Goal: Task Accomplishment & Management: Manage account settings

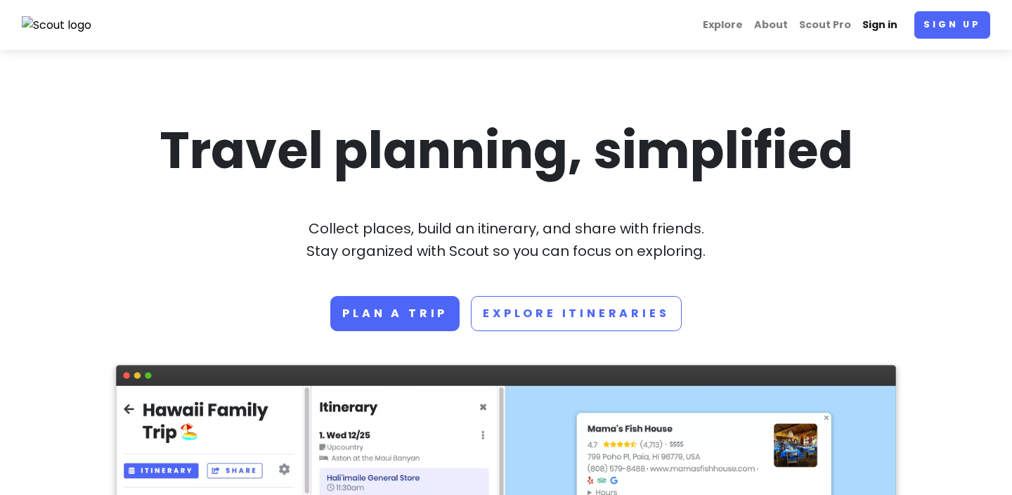
click at [883, 25] on link "Sign in" at bounding box center [880, 24] width 46 height 27
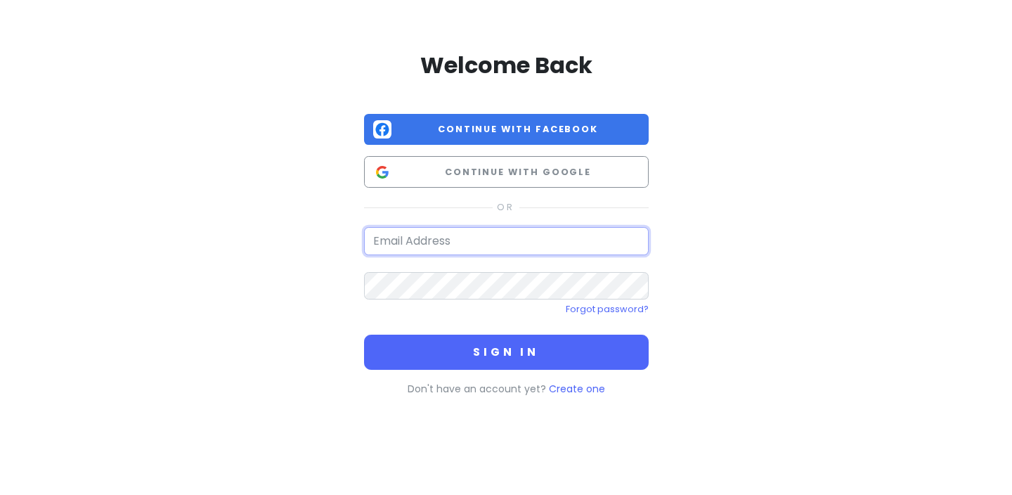
click at [538, 247] on input "email" at bounding box center [506, 241] width 285 height 28
type input "[EMAIL_ADDRESS][DOMAIN_NAME]"
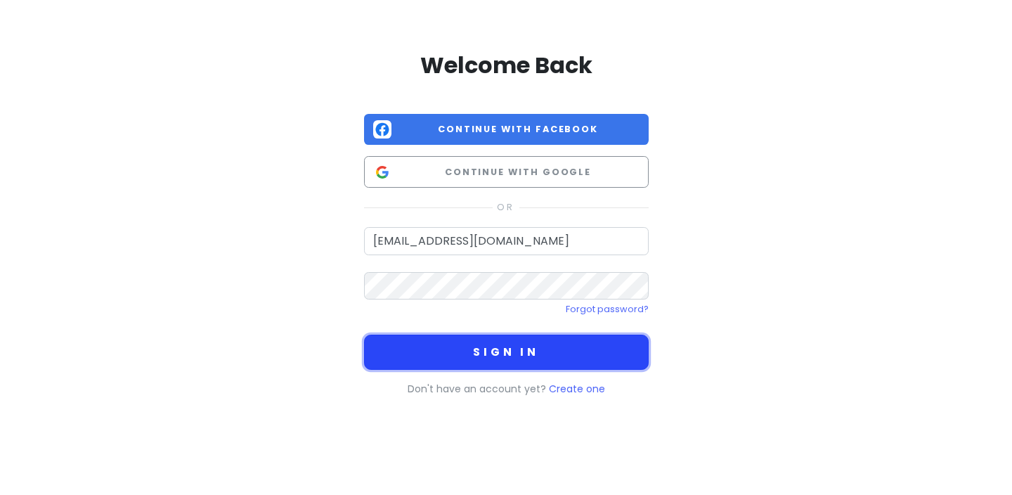
click at [488, 354] on button "Sign in" at bounding box center [506, 352] width 285 height 35
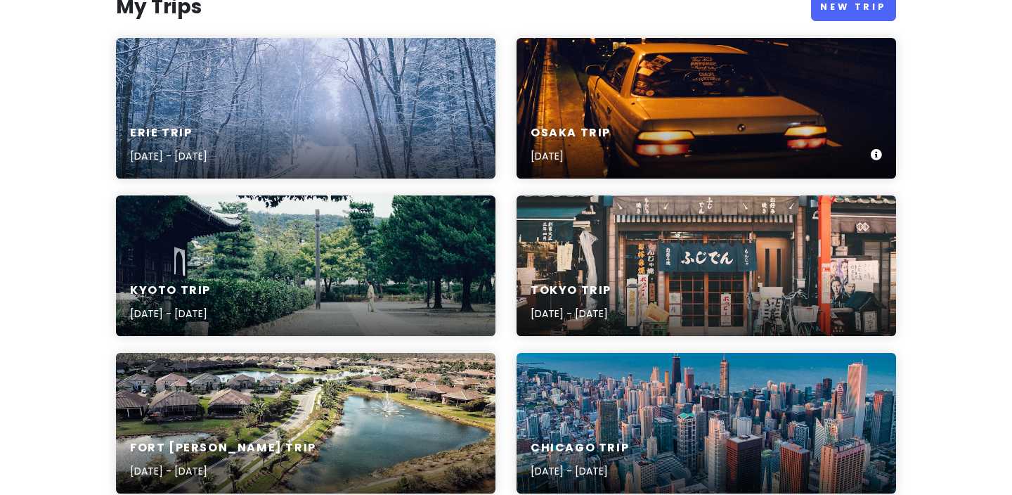
scroll to position [186, 0]
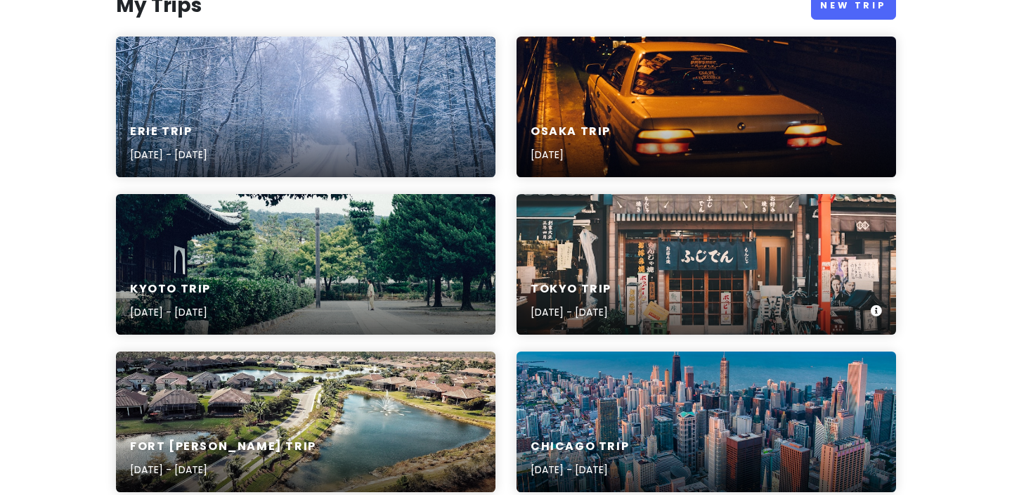
click at [555, 252] on div "Tokyo Trip [DATE] - [DATE]" at bounding box center [707, 264] width 380 height 141
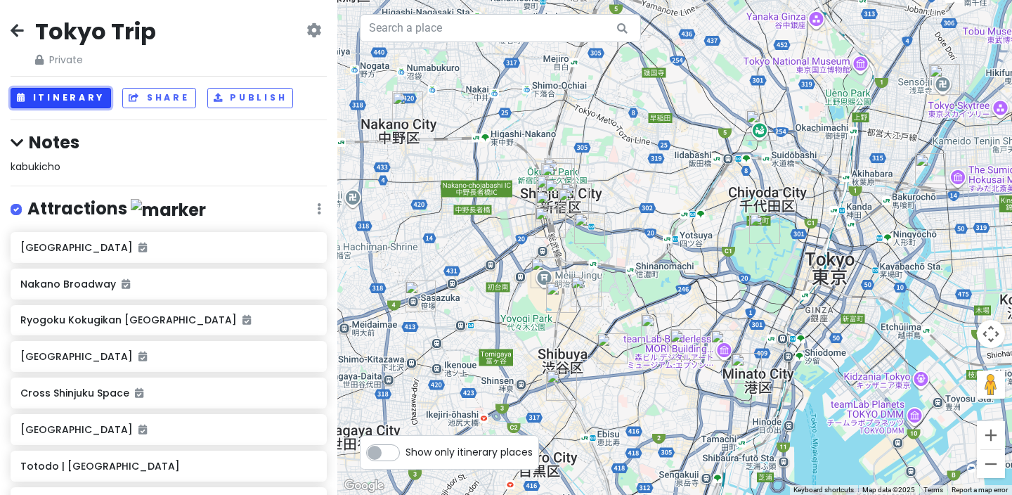
click at [90, 93] on button "Itinerary" at bounding box center [61, 98] width 101 height 20
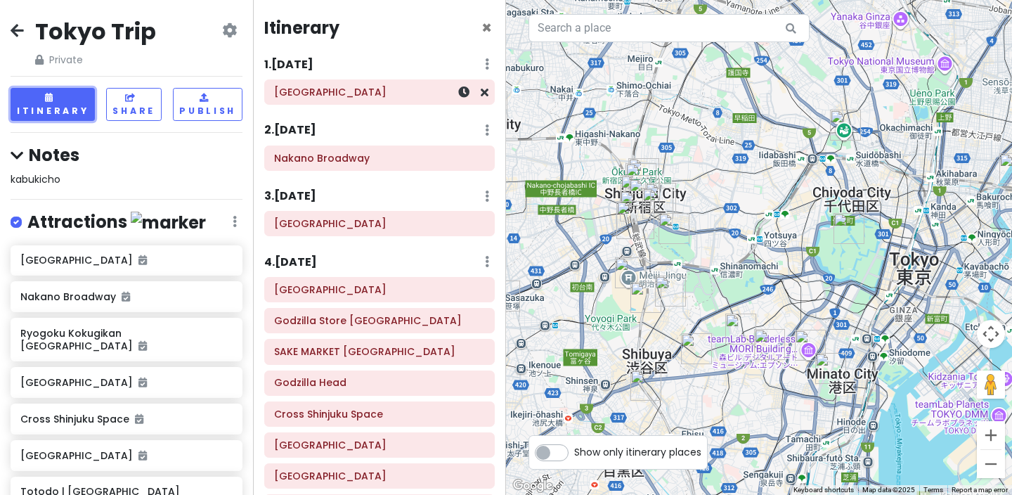
click at [394, 98] on div "[GEOGRAPHIC_DATA]" at bounding box center [379, 92] width 211 height 20
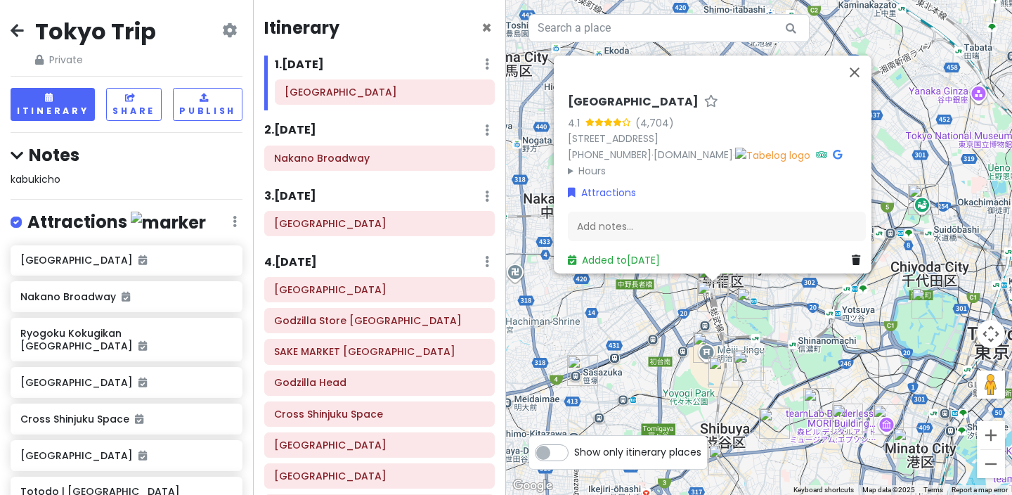
click at [373, 122] on div "2 . [DATE] Add Day Notes Delete Day" at bounding box center [379, 134] width 231 height 24
click at [358, 171] on div "Nakano Broadway" at bounding box center [380, 161] width 252 height 31
click at [361, 163] on h6 "Nakano Broadway" at bounding box center [379, 158] width 211 height 13
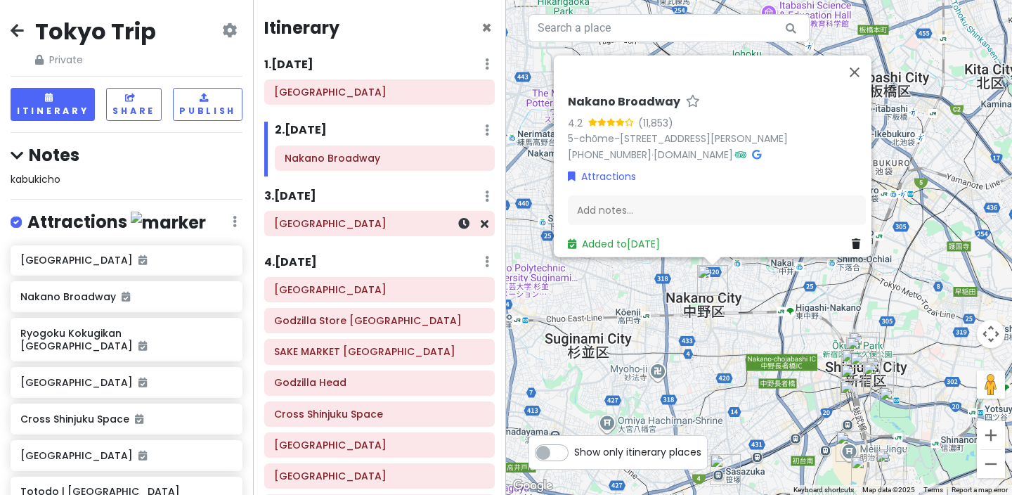
click at [328, 228] on h6 "[GEOGRAPHIC_DATA]" at bounding box center [379, 223] width 211 height 13
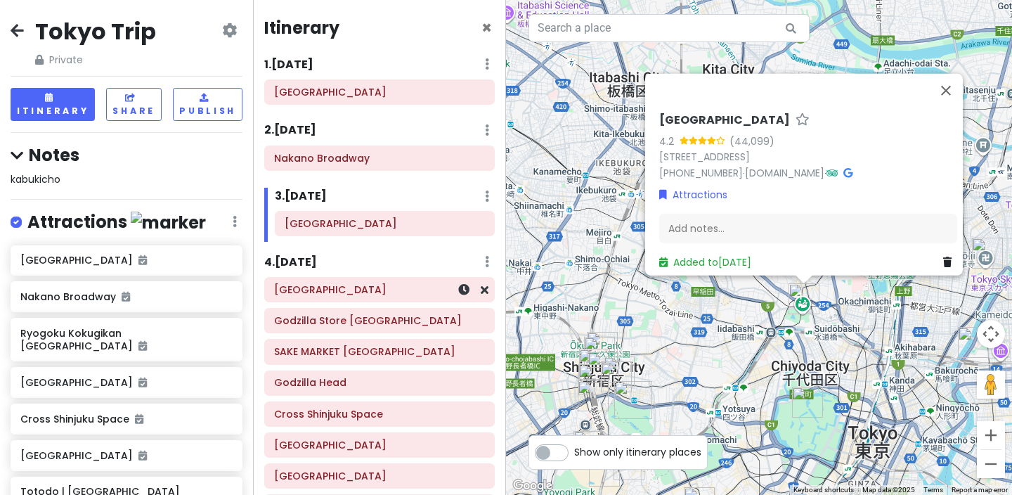
click at [329, 295] on h6 "[GEOGRAPHIC_DATA]" at bounding box center [379, 289] width 211 height 13
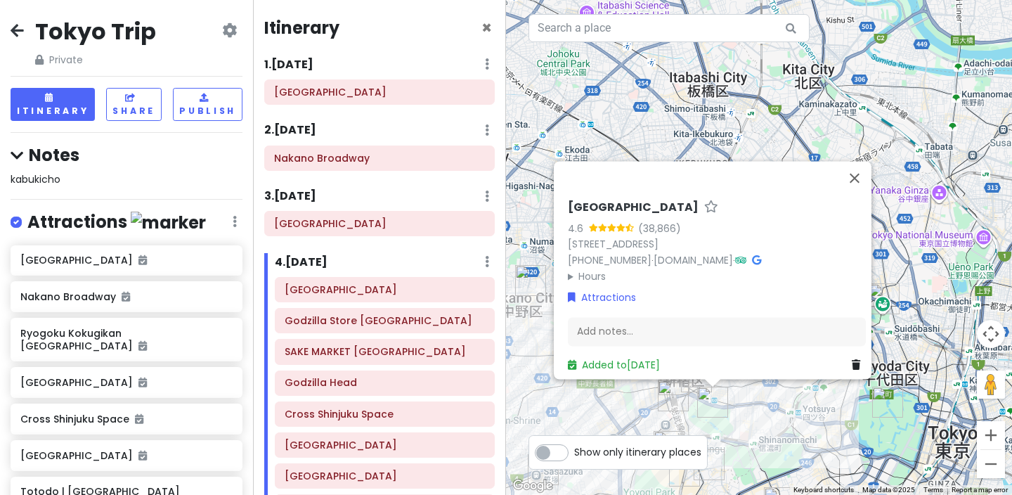
click at [328, 261] on h6 "4 . [DATE]" at bounding box center [301, 262] width 53 height 15
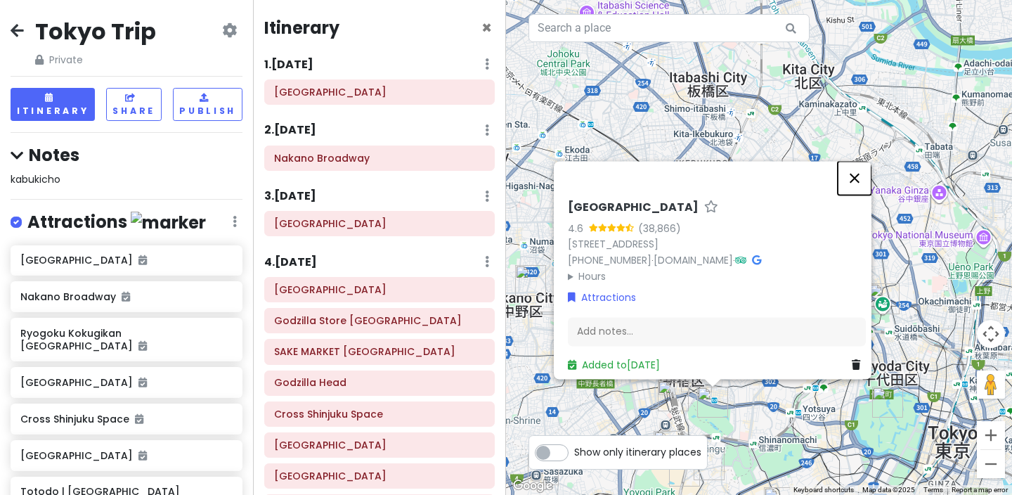
click at [861, 172] on button "Close" at bounding box center [855, 178] width 34 height 34
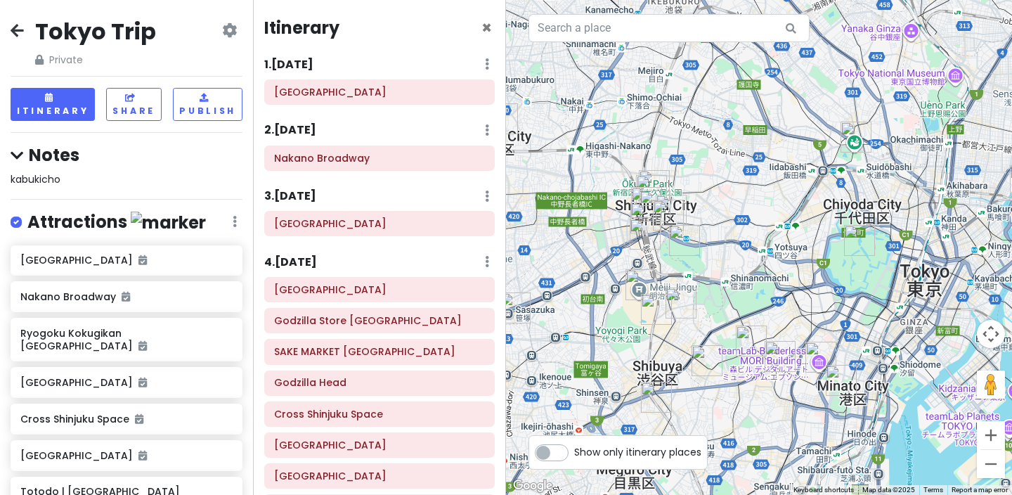
drag, startPoint x: 801, startPoint y: 280, endPoint x: 773, endPoint y: 114, distance: 168.9
click at [773, 114] on div at bounding box center [759, 247] width 506 height 495
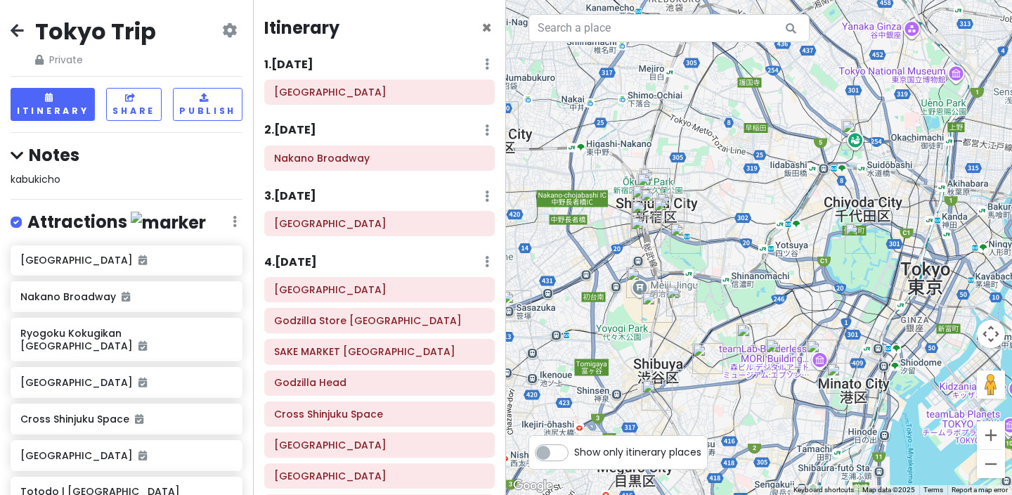
click at [304, 263] on h6 "4 . [DATE]" at bounding box center [290, 262] width 53 height 15
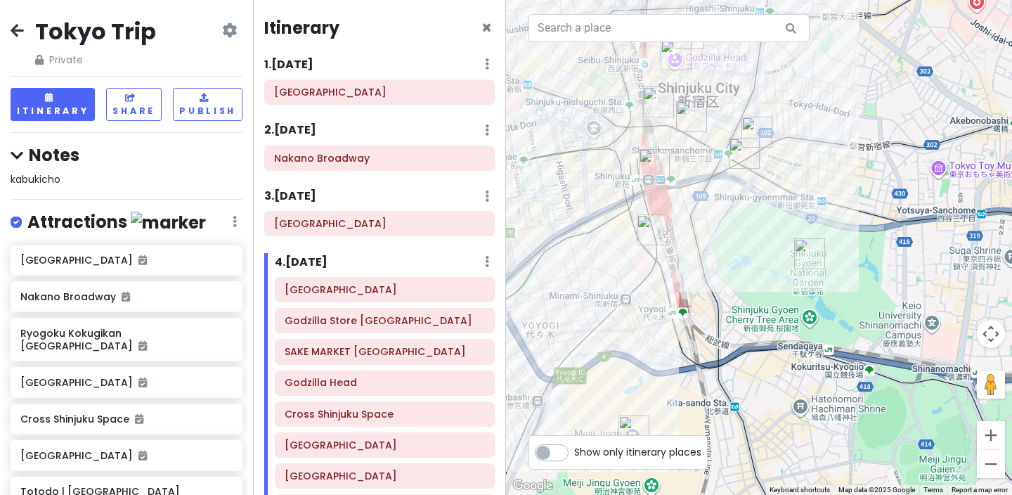
drag, startPoint x: 552, startPoint y: 219, endPoint x: 616, endPoint y: 249, distance: 70.7
click at [616, 249] on div at bounding box center [759, 247] width 506 height 495
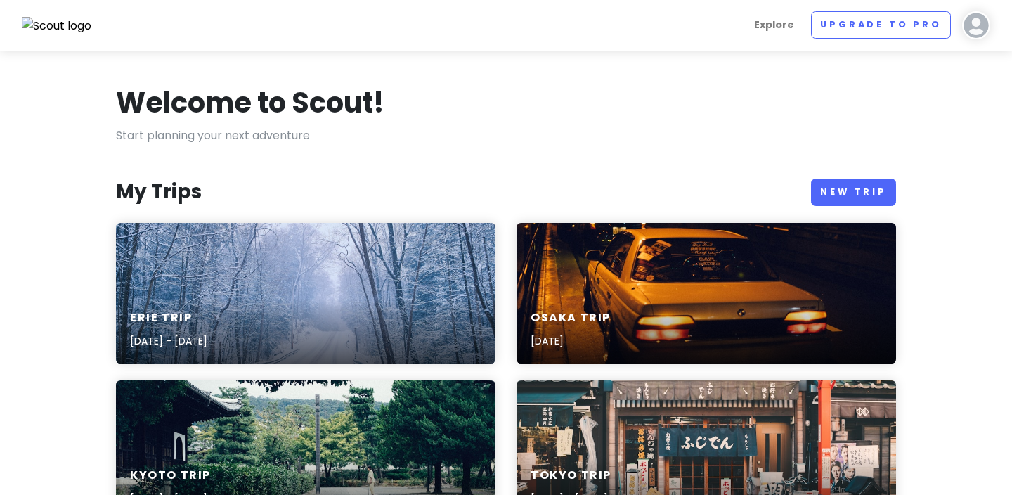
scroll to position [185, 0]
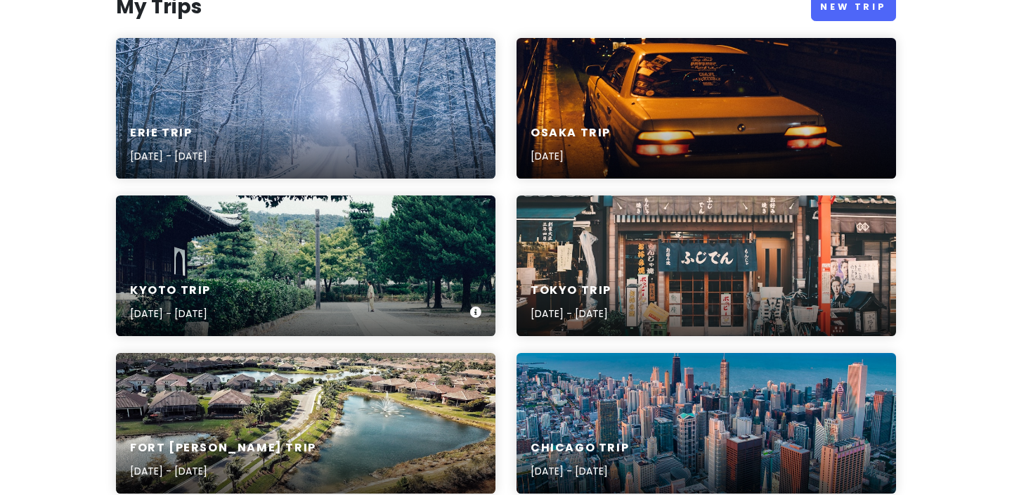
click at [392, 252] on div "Kyoto Trip [DATE] - [DATE]" at bounding box center [306, 265] width 380 height 141
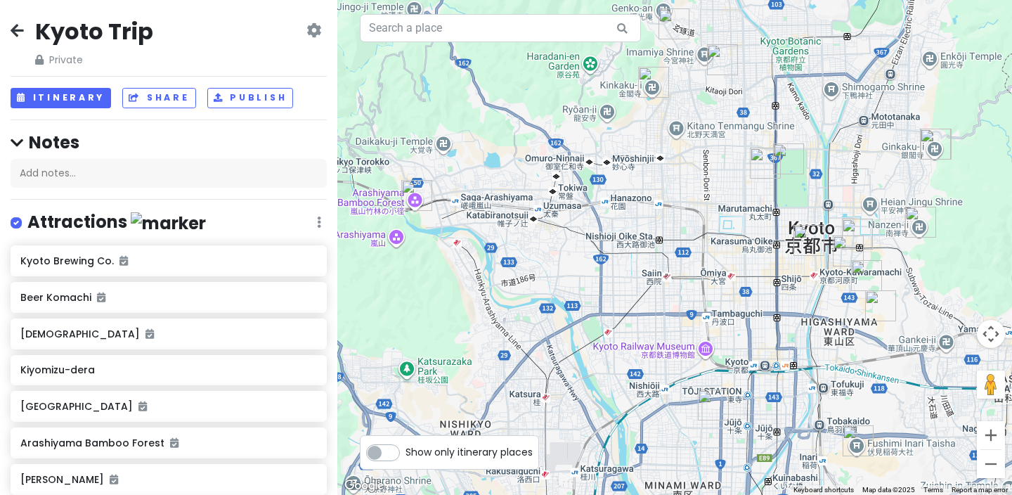
click at [19, 27] on icon at bounding box center [17, 30] width 13 height 11
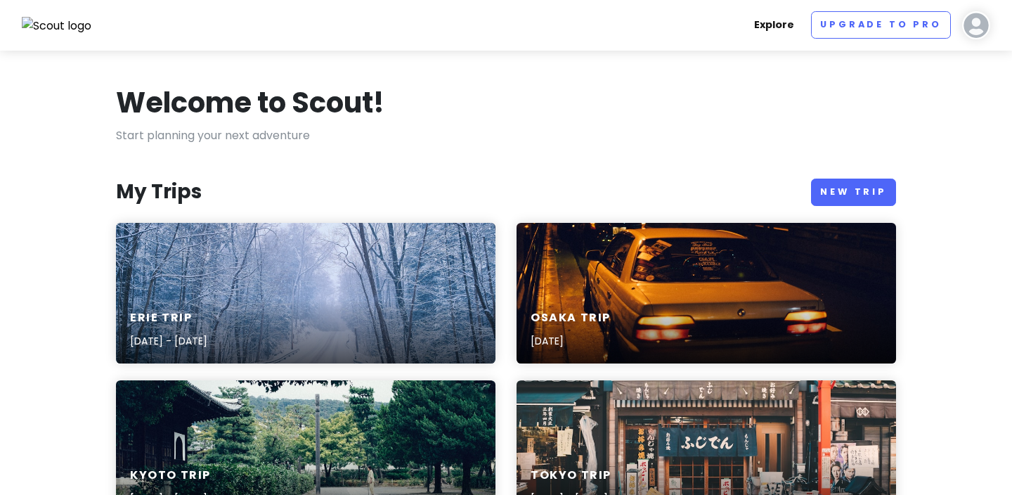
click at [780, 30] on link "Explore" at bounding box center [774, 24] width 51 height 27
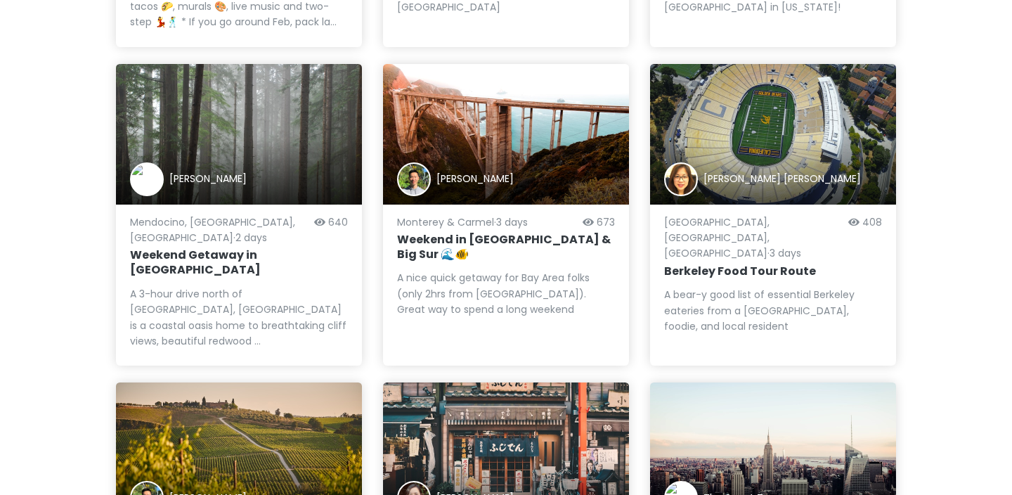
scroll to position [413, 0]
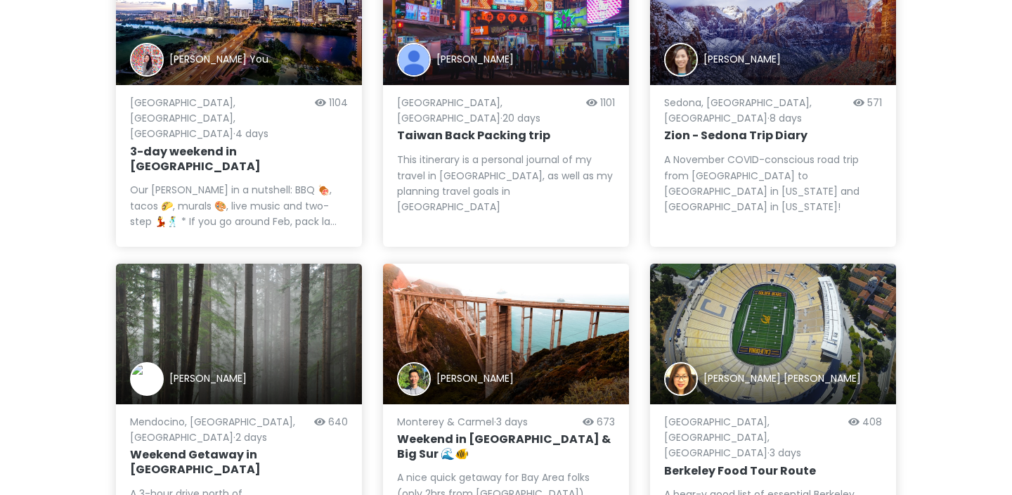
scroll to position [0, 0]
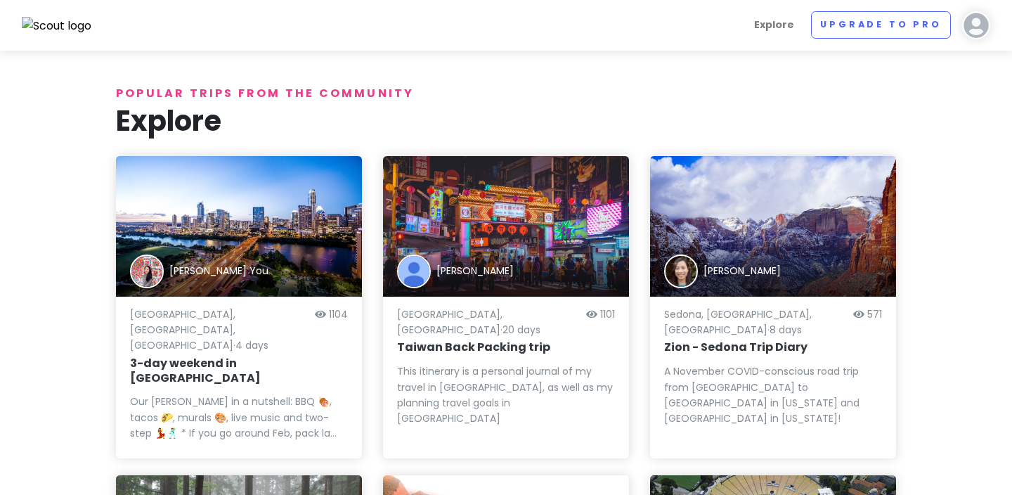
click at [978, 23] on img at bounding box center [976, 25] width 28 height 28
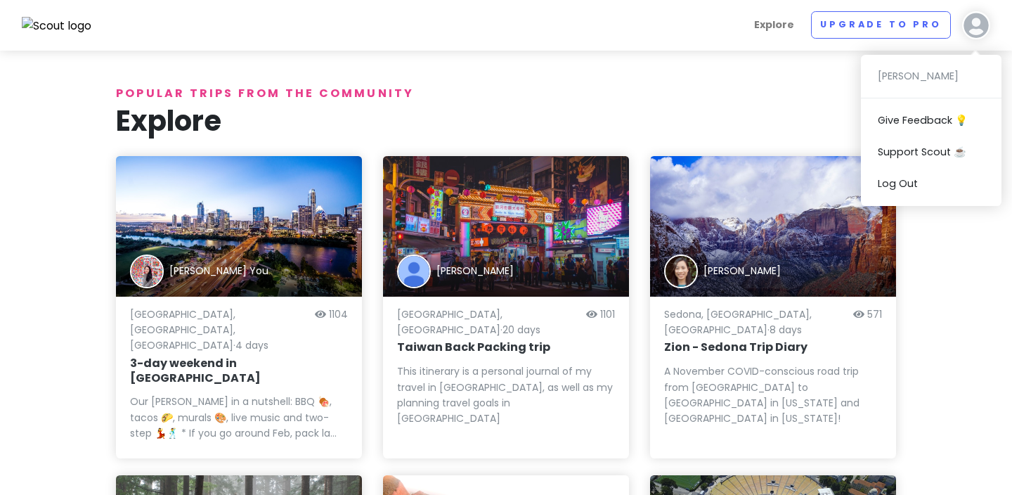
click at [53, 29] on img at bounding box center [57, 26] width 70 height 18
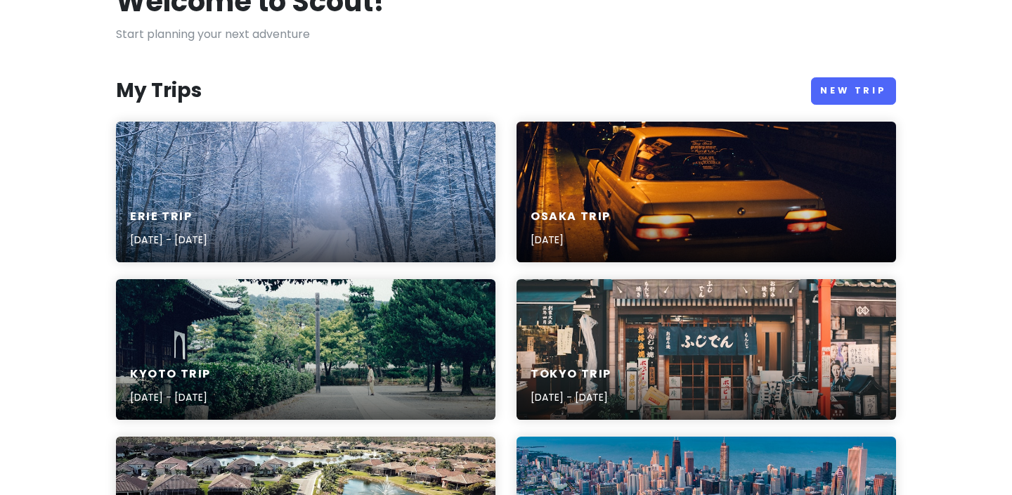
scroll to position [109, 0]
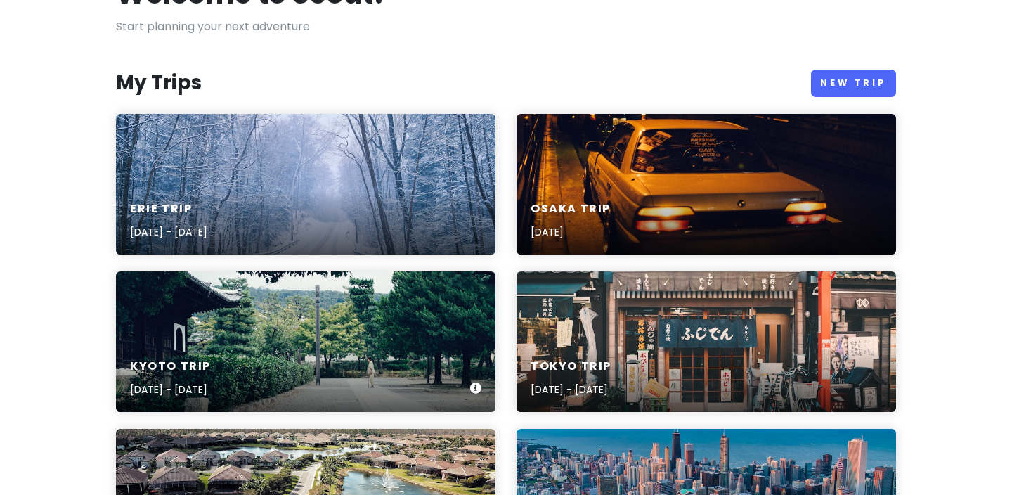
click at [366, 332] on div "Kyoto Trip [DATE] - [DATE]" at bounding box center [306, 341] width 380 height 141
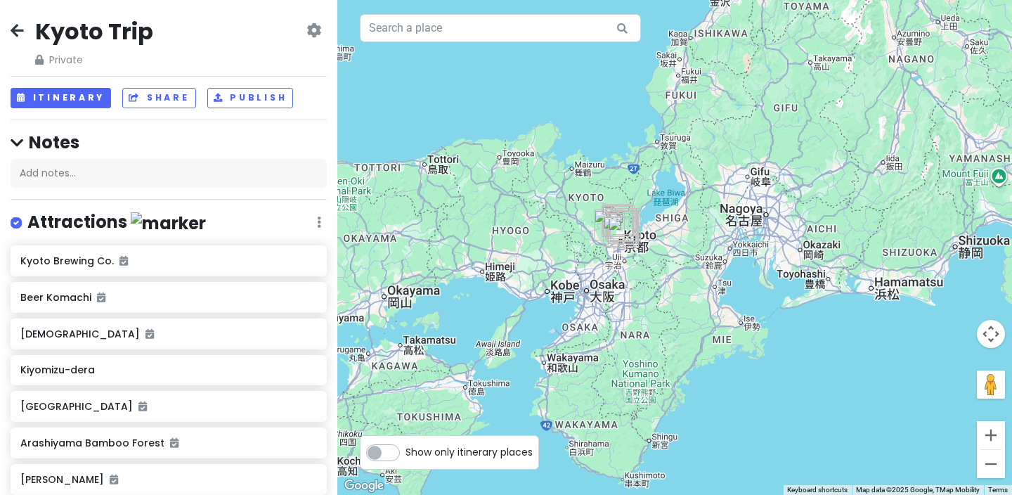
drag, startPoint x: 796, startPoint y: 78, endPoint x: 775, endPoint y: 65, distance: 25.2
click at [775, 65] on div at bounding box center [674, 247] width 675 height 495
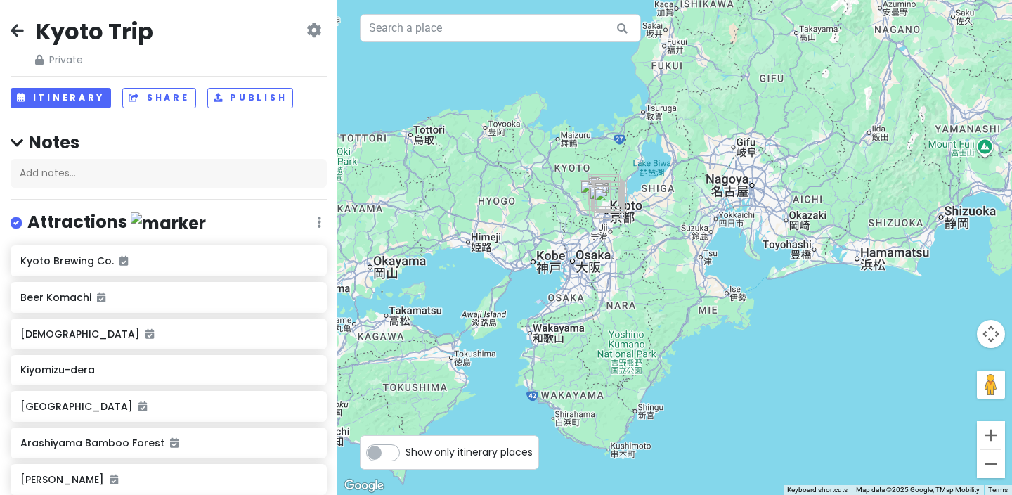
drag, startPoint x: 692, startPoint y: 257, endPoint x: 675, endPoint y: 227, distance: 33.7
click at [675, 226] on div at bounding box center [674, 247] width 675 height 495
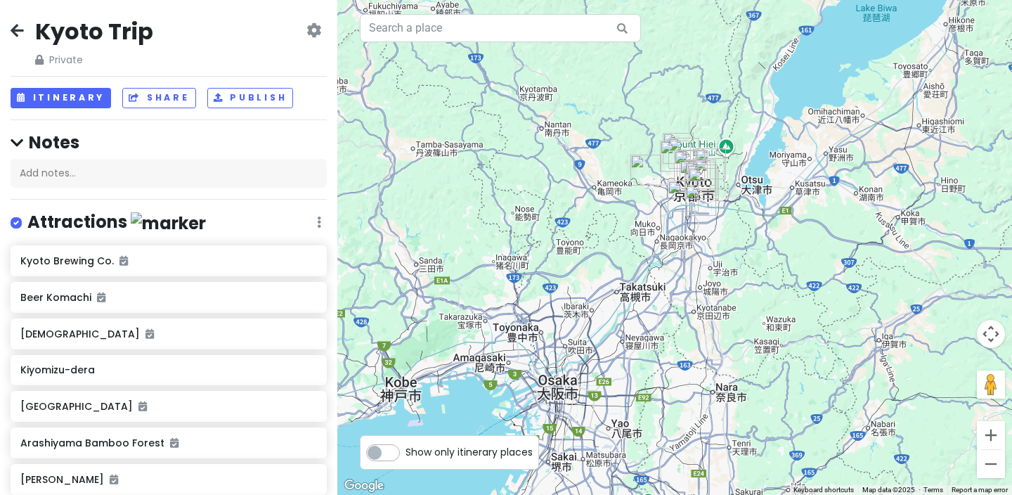
drag, startPoint x: 499, startPoint y: 235, endPoint x: 808, endPoint y: 252, distance: 309.0
click at [808, 252] on div at bounding box center [674, 247] width 675 height 495
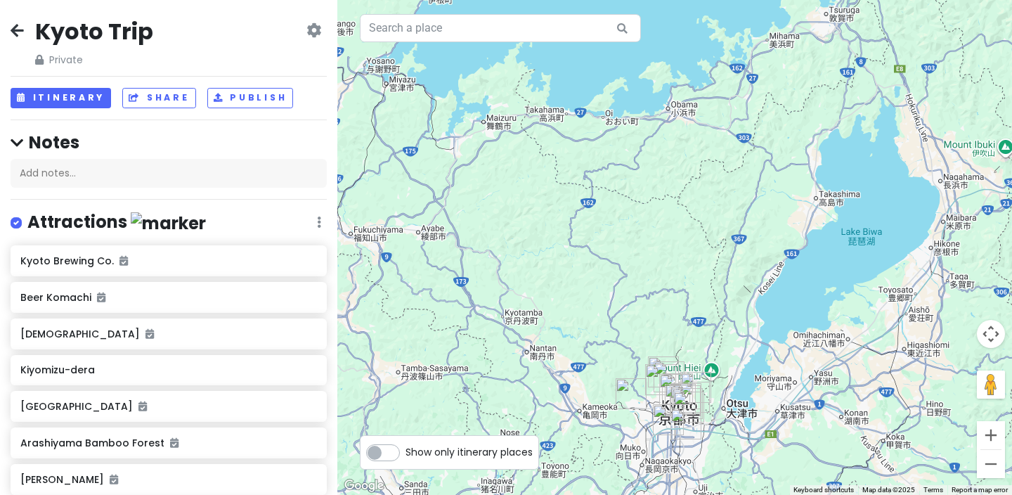
drag, startPoint x: 827, startPoint y: 114, endPoint x: 813, endPoint y: 339, distance: 225.4
click at [813, 339] on div at bounding box center [674, 247] width 675 height 495
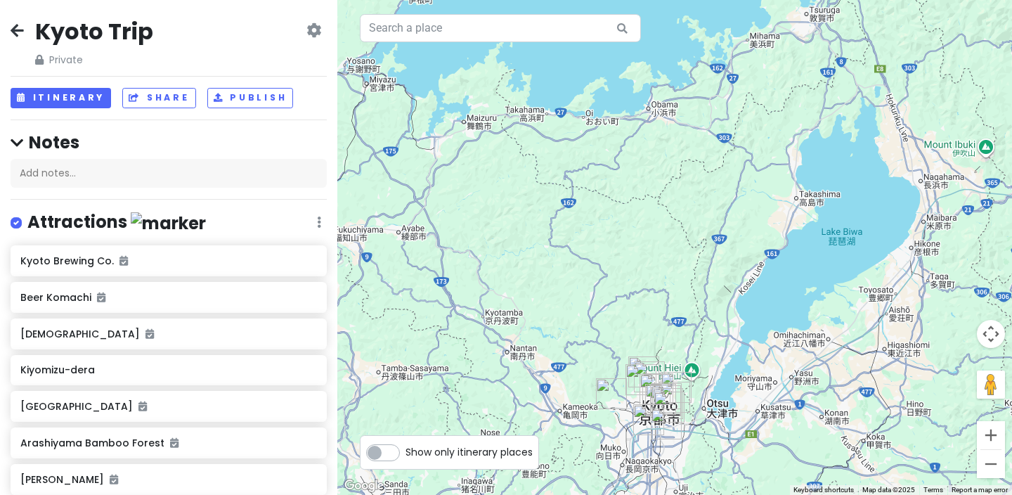
drag, startPoint x: 776, startPoint y: 337, endPoint x: 750, endPoint y: 340, distance: 26.1
click at [750, 340] on div at bounding box center [674, 247] width 675 height 495
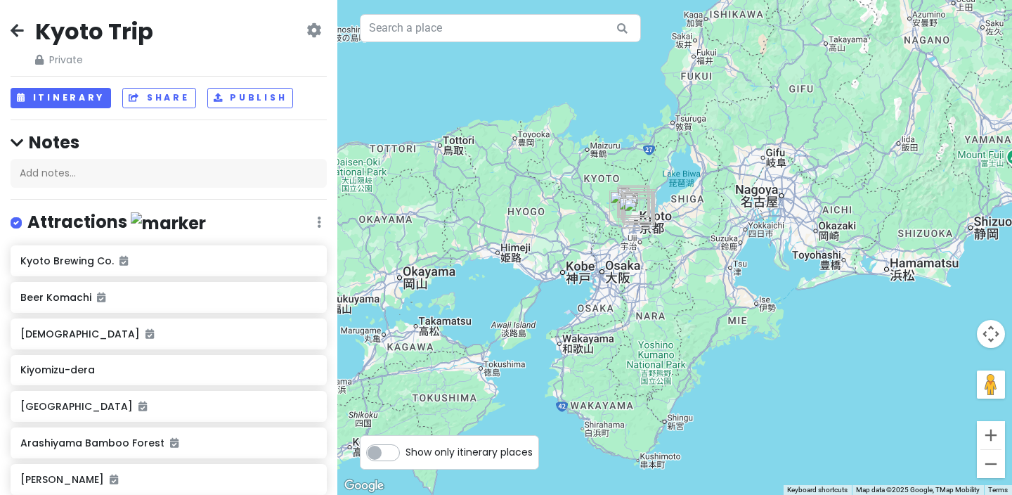
drag, startPoint x: 751, startPoint y: 340, endPoint x: 664, endPoint y: 203, distance: 161.8
click at [664, 203] on div at bounding box center [674, 247] width 675 height 495
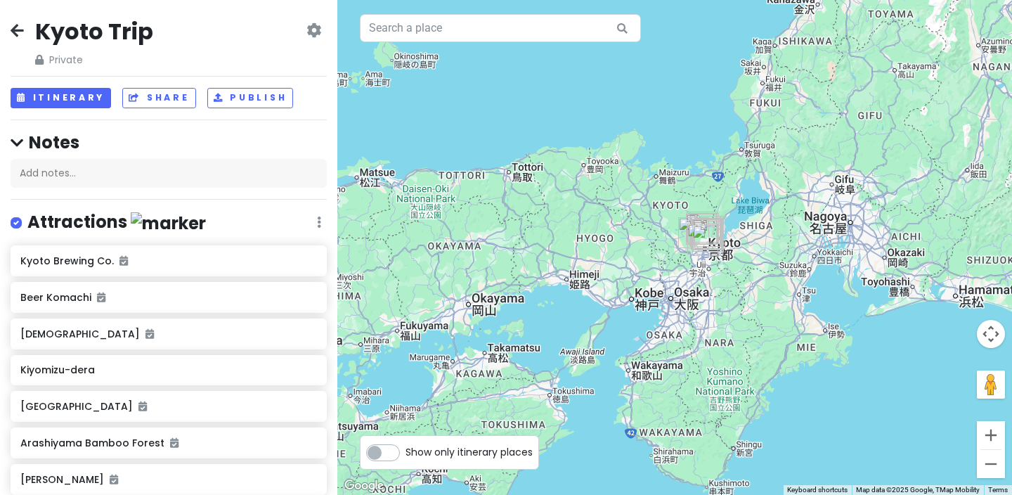
drag, startPoint x: 719, startPoint y: 187, endPoint x: 788, endPoint y: 216, distance: 74.9
click at [788, 216] on div at bounding box center [674, 247] width 675 height 495
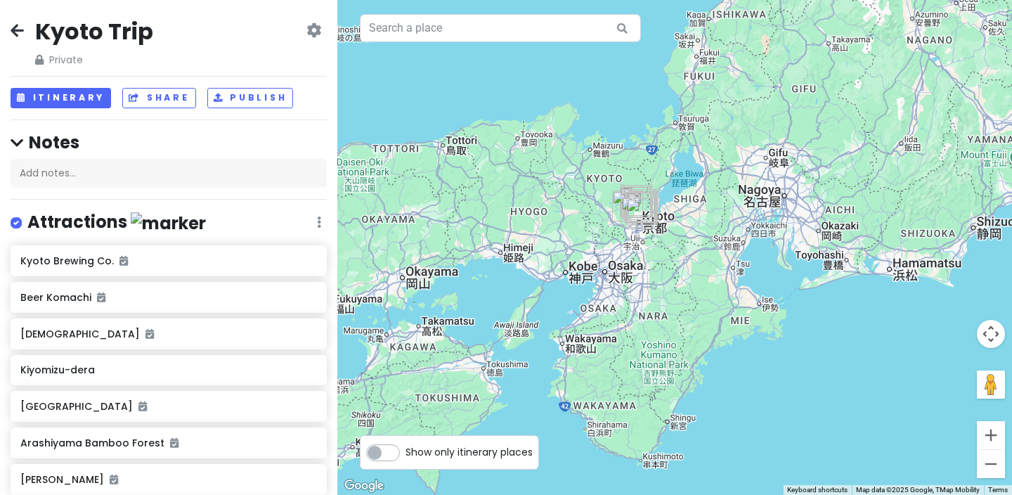
drag, startPoint x: 808, startPoint y: 266, endPoint x: 740, endPoint y: 240, distance: 73.2
click at [740, 240] on div at bounding box center [674, 247] width 675 height 495
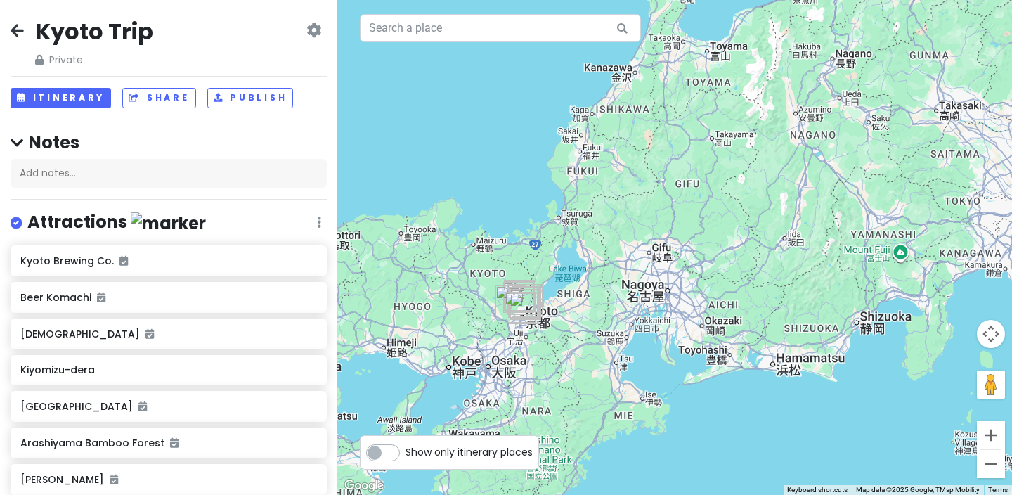
drag, startPoint x: 827, startPoint y: 176, endPoint x: 704, endPoint y: 271, distance: 155.4
click at [704, 271] on div at bounding box center [674, 247] width 675 height 495
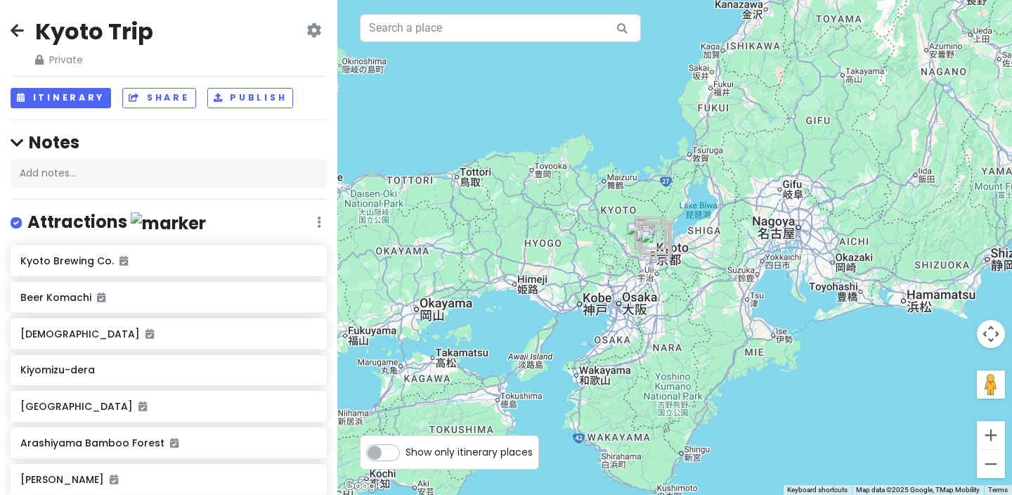
drag, startPoint x: 571, startPoint y: 238, endPoint x: 703, endPoint y: 174, distance: 145.9
click at [704, 174] on div at bounding box center [674, 247] width 675 height 495
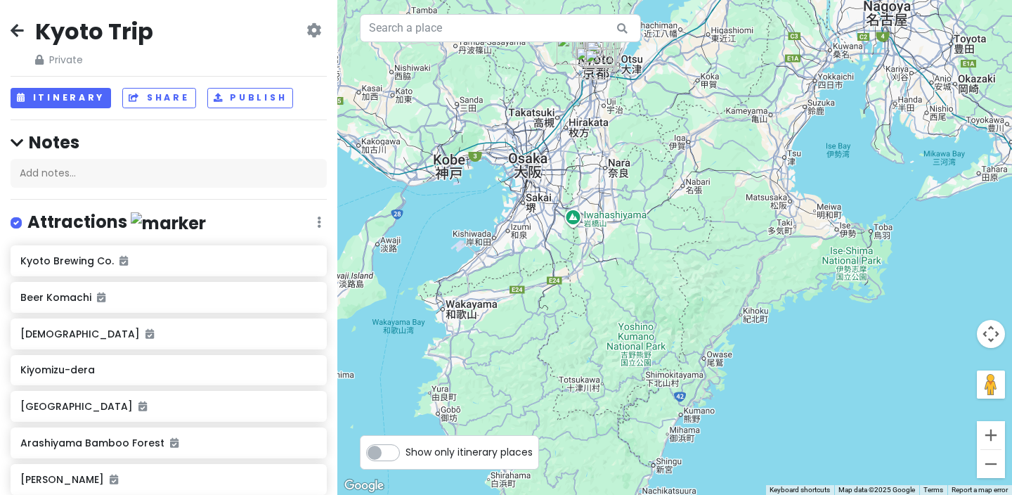
drag, startPoint x: 682, startPoint y: 331, endPoint x: 642, endPoint y: 263, distance: 78.7
click at [642, 262] on div at bounding box center [674, 247] width 675 height 495
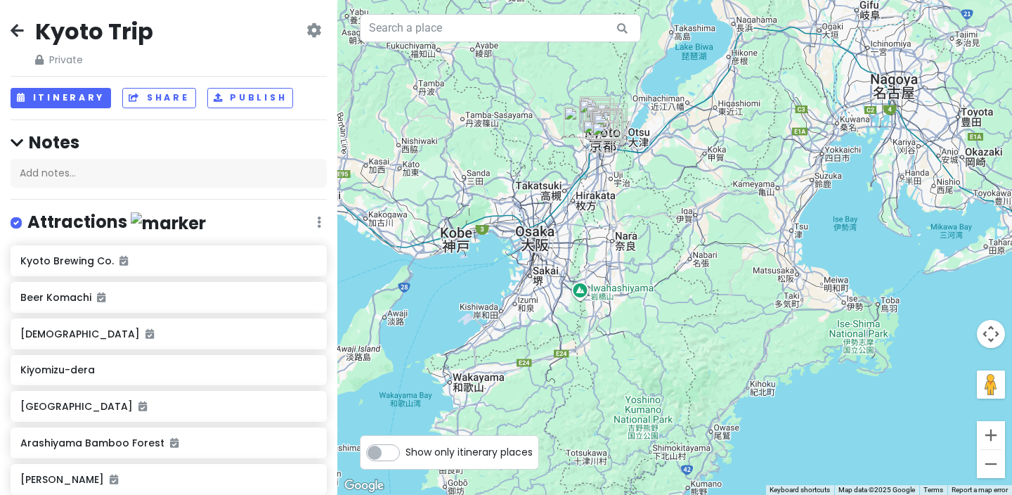
drag, startPoint x: 642, startPoint y: 263, endPoint x: 649, endPoint y: 338, distance: 75.5
click at [649, 338] on div at bounding box center [674, 247] width 675 height 495
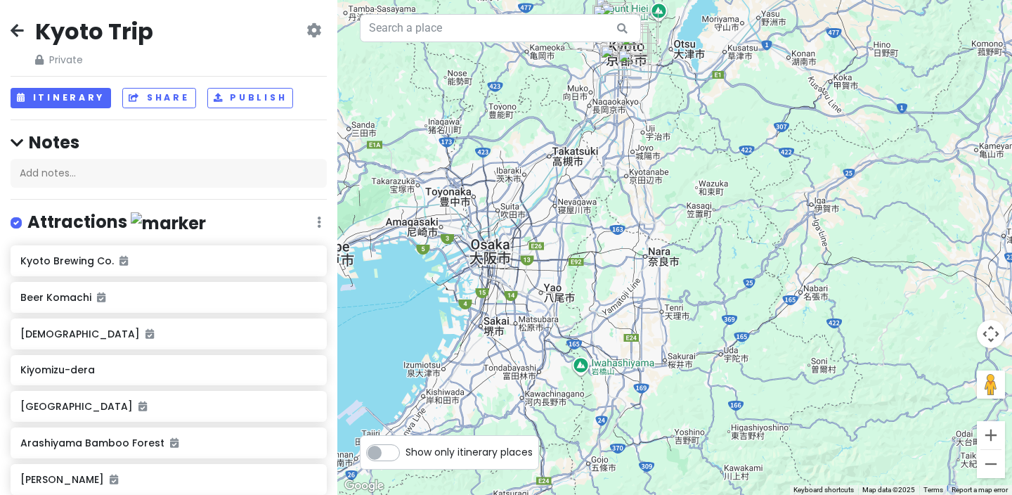
drag, startPoint x: 595, startPoint y: 256, endPoint x: 645, endPoint y: 282, distance: 56.9
click at [645, 282] on div at bounding box center [674, 247] width 675 height 495
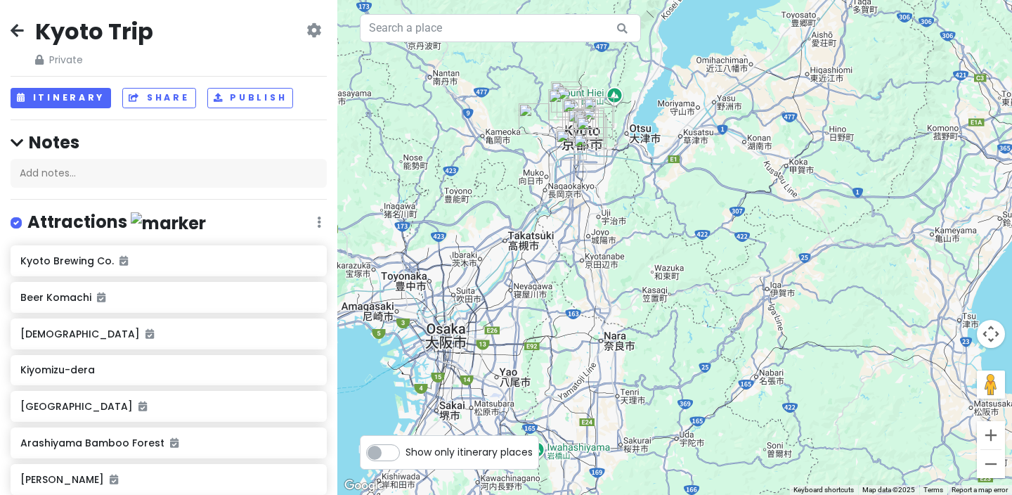
drag, startPoint x: 714, startPoint y: 200, endPoint x: 671, endPoint y: 286, distance: 96.2
click at [671, 287] on div at bounding box center [674, 247] width 675 height 495
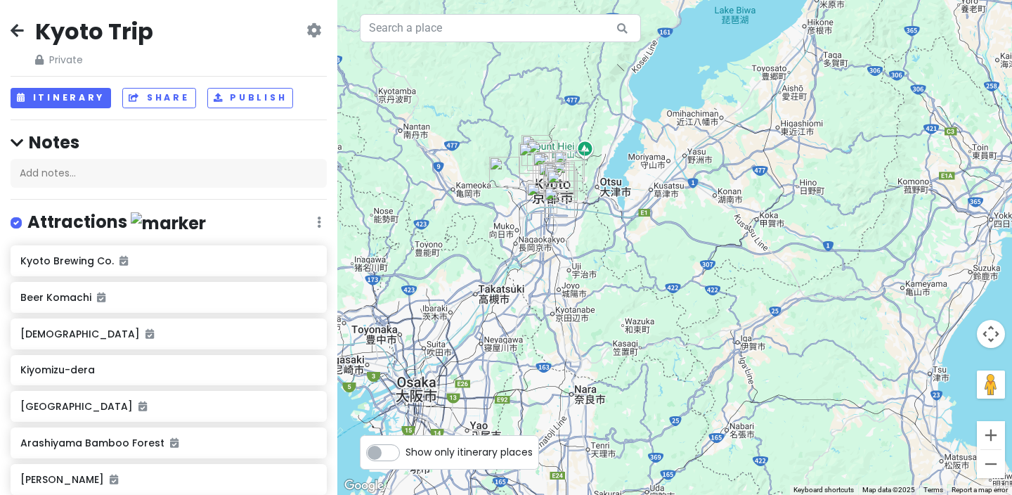
drag, startPoint x: 683, startPoint y: 214, endPoint x: 652, endPoint y: 269, distance: 62.3
click at [652, 269] on div at bounding box center [674, 247] width 675 height 495
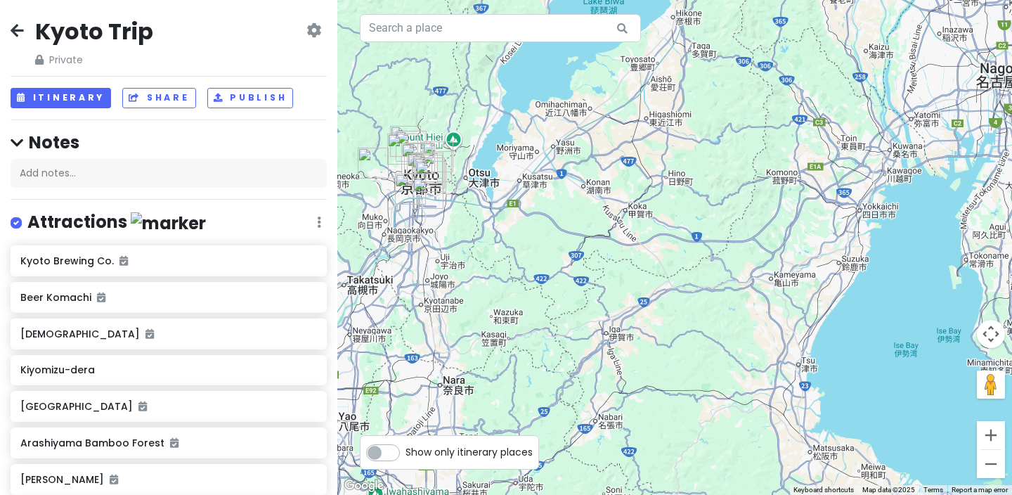
drag, startPoint x: 844, startPoint y: 134, endPoint x: 711, endPoint y: 124, distance: 133.9
click at [709, 125] on div at bounding box center [674, 247] width 675 height 495
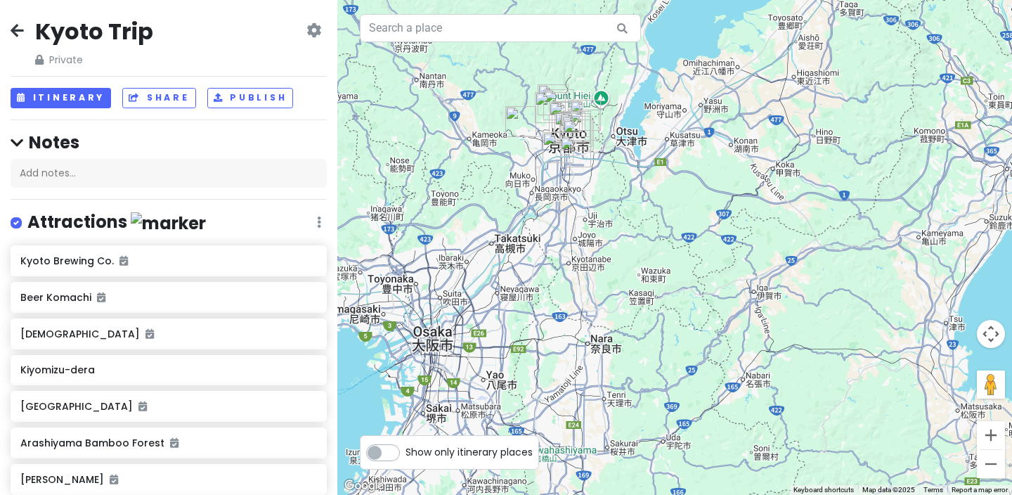
drag, startPoint x: 664, startPoint y: 162, endPoint x: 814, endPoint y: 120, distance: 155.5
click at [814, 120] on div at bounding box center [674, 247] width 675 height 495
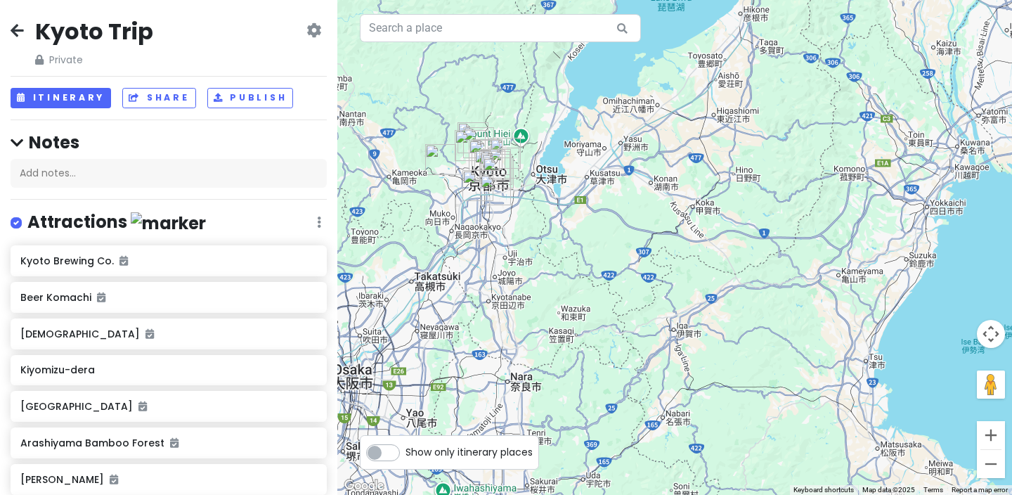
drag, startPoint x: 879, startPoint y: 113, endPoint x: 799, endPoint y: 154, distance: 89.9
click at [798, 153] on div at bounding box center [674, 247] width 675 height 495
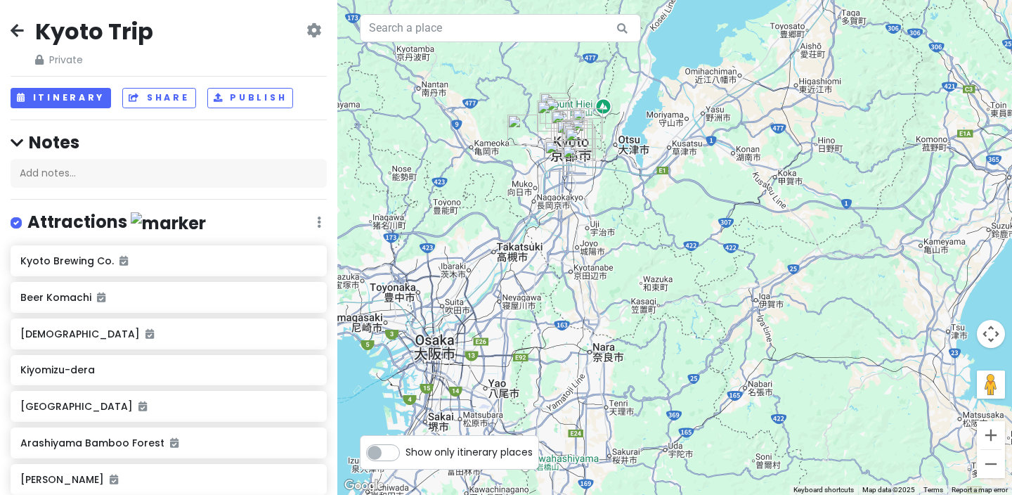
drag, startPoint x: 799, startPoint y: 154, endPoint x: 882, endPoint y: 124, distance: 88.7
click at [882, 124] on div at bounding box center [674, 247] width 675 height 495
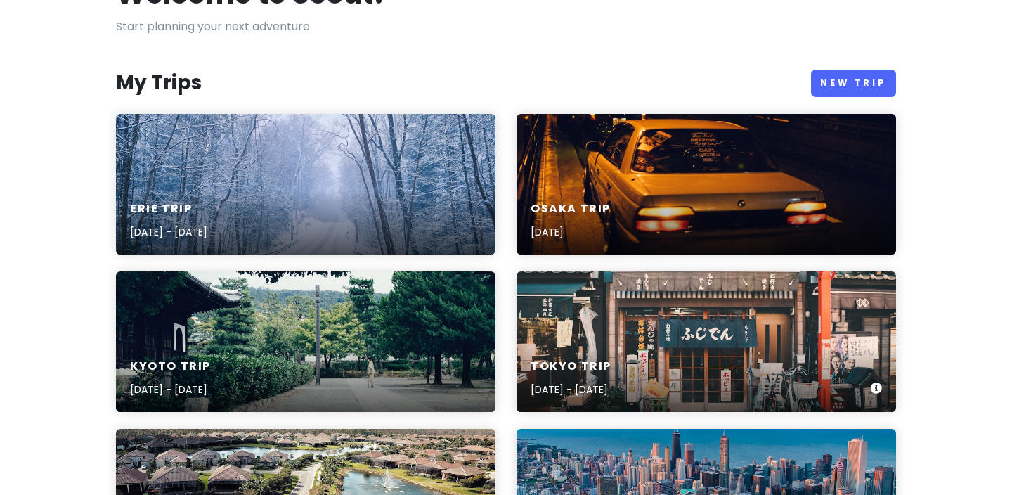
click at [579, 325] on div "Tokyo Trip [DATE] - [DATE]" at bounding box center [707, 341] width 380 height 141
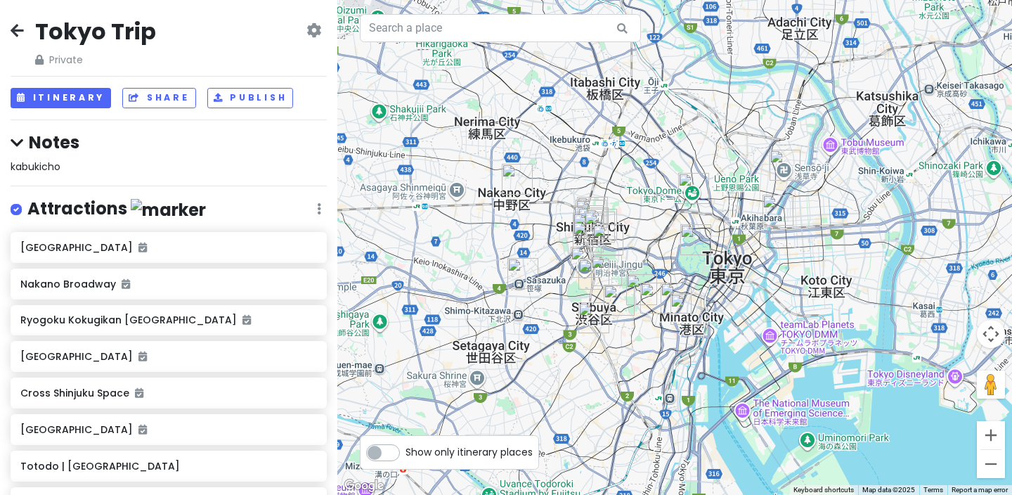
drag, startPoint x: 948, startPoint y: 270, endPoint x: 802, endPoint y: 259, distance: 145.9
click at [802, 259] on div at bounding box center [674, 247] width 675 height 495
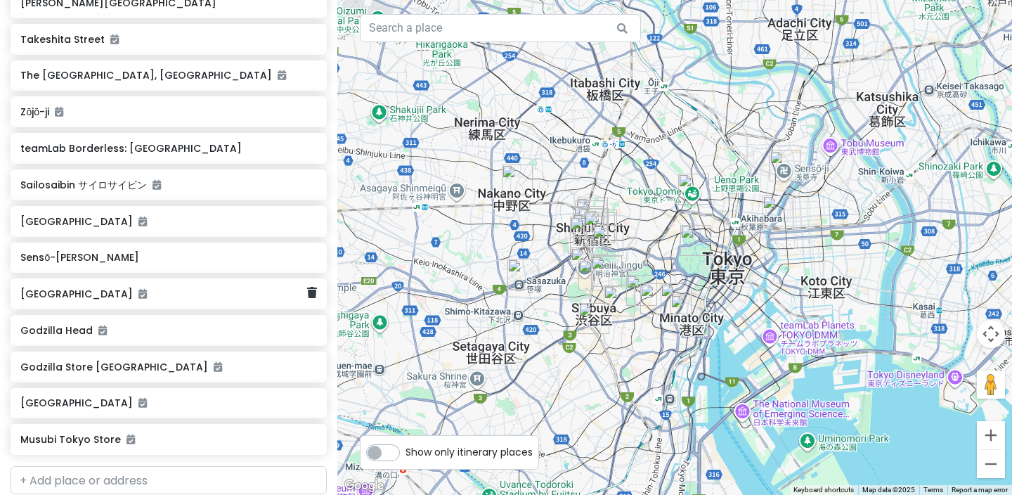
scroll to position [566, 0]
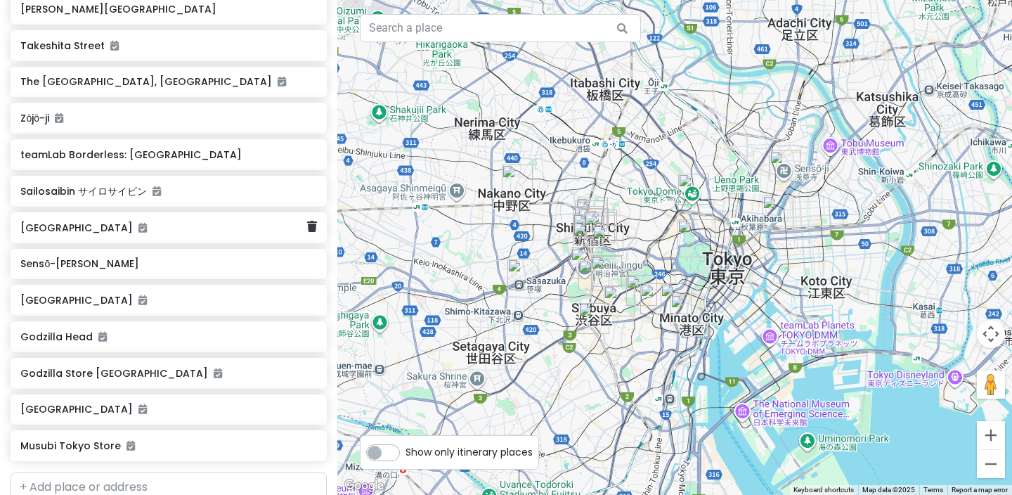
click at [149, 224] on h6 "[GEOGRAPHIC_DATA]" at bounding box center [163, 227] width 286 height 13
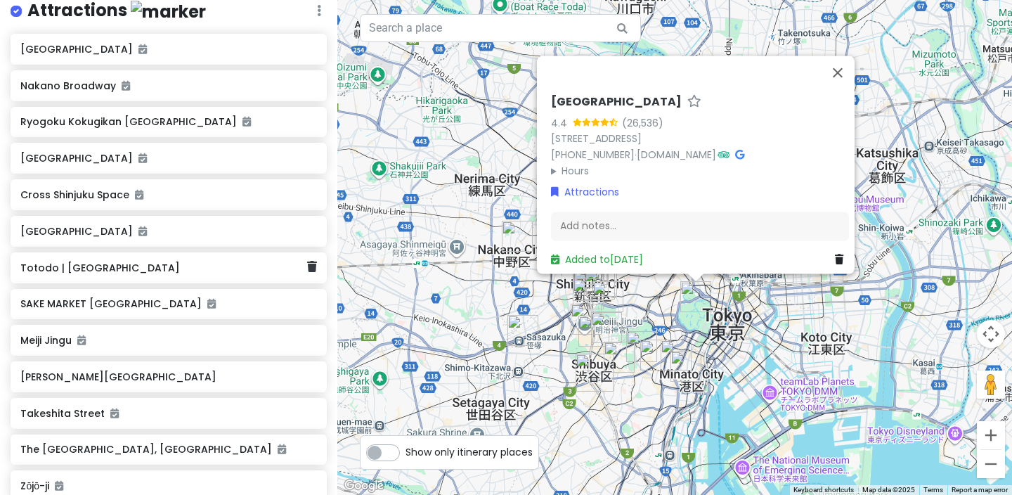
scroll to position [174, 0]
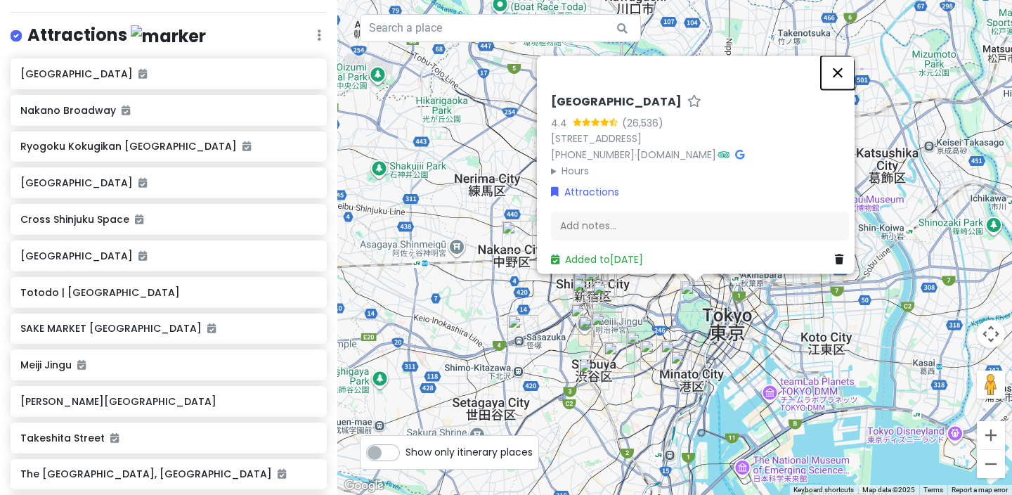
click at [846, 60] on button "Close" at bounding box center [838, 73] width 34 height 34
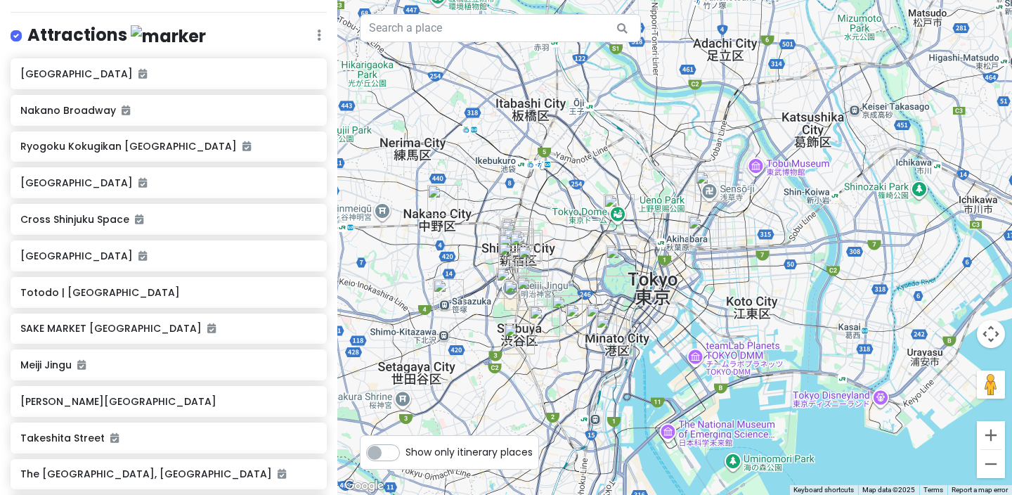
drag, startPoint x: 775, startPoint y: 204, endPoint x: 699, endPoint y: 168, distance: 84.0
click at [699, 168] on div at bounding box center [674, 247] width 675 height 495
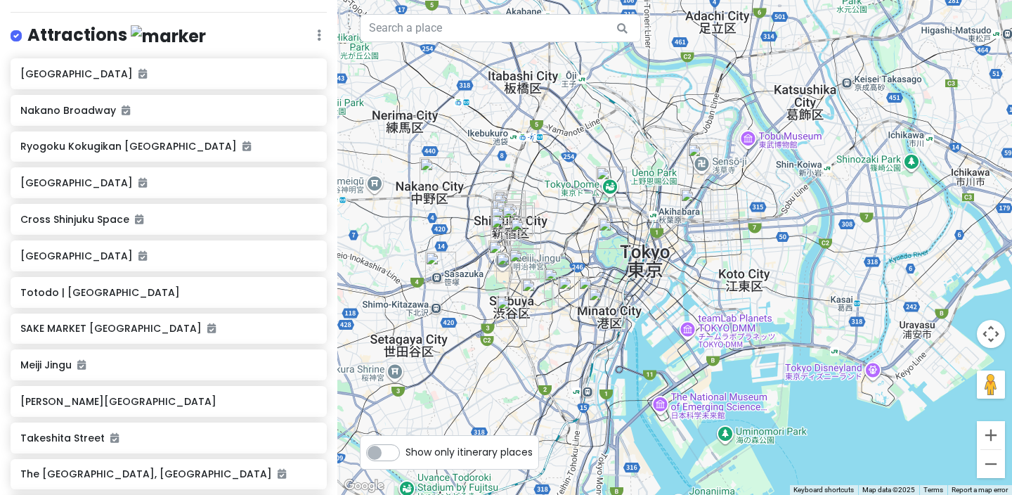
drag, startPoint x: 657, startPoint y: 212, endPoint x: 649, endPoint y: 183, distance: 29.8
click at [649, 183] on div at bounding box center [674, 247] width 675 height 495
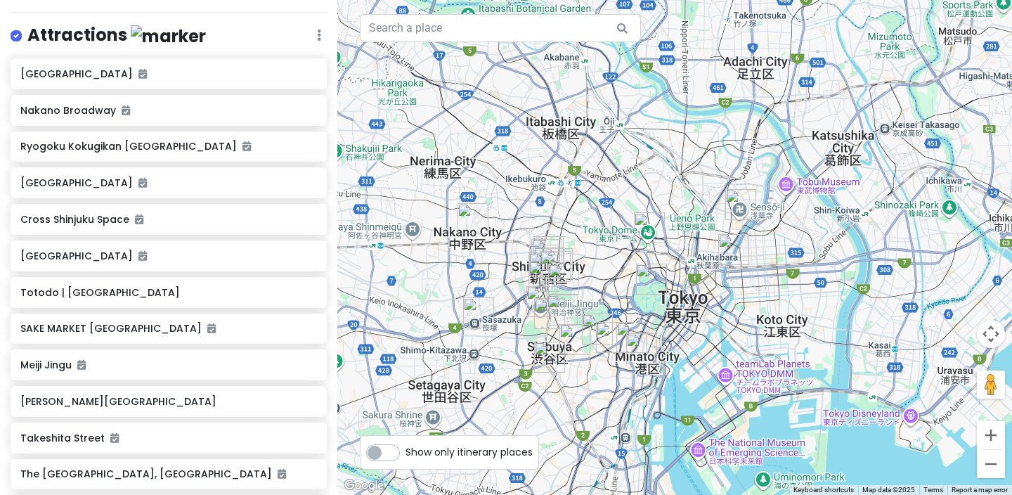
drag, startPoint x: 612, startPoint y: 155, endPoint x: 651, endPoint y: 201, distance: 60.4
click at [651, 201] on div at bounding box center [674, 247] width 675 height 495
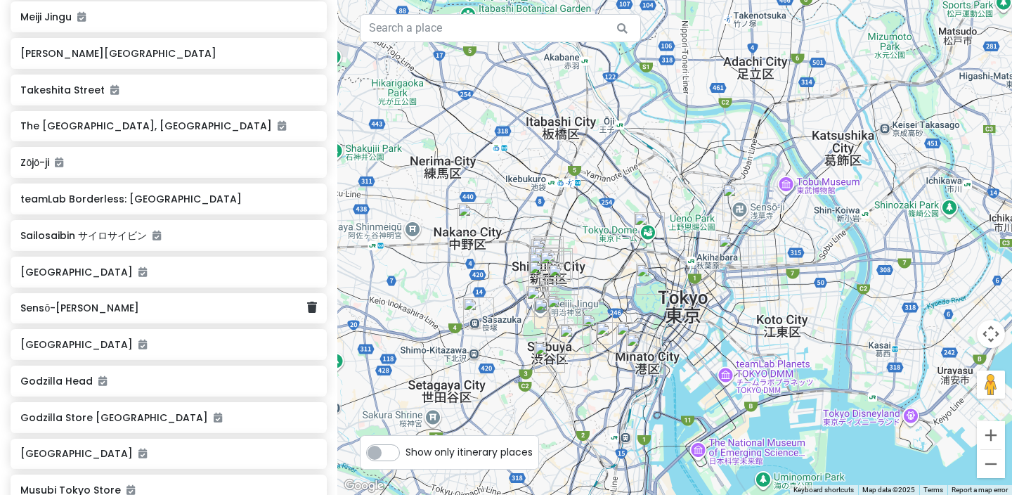
scroll to position [520, 0]
click at [217, 133] on div "The [GEOGRAPHIC_DATA], [GEOGRAPHIC_DATA]" at bounding box center [163, 128] width 286 height 20
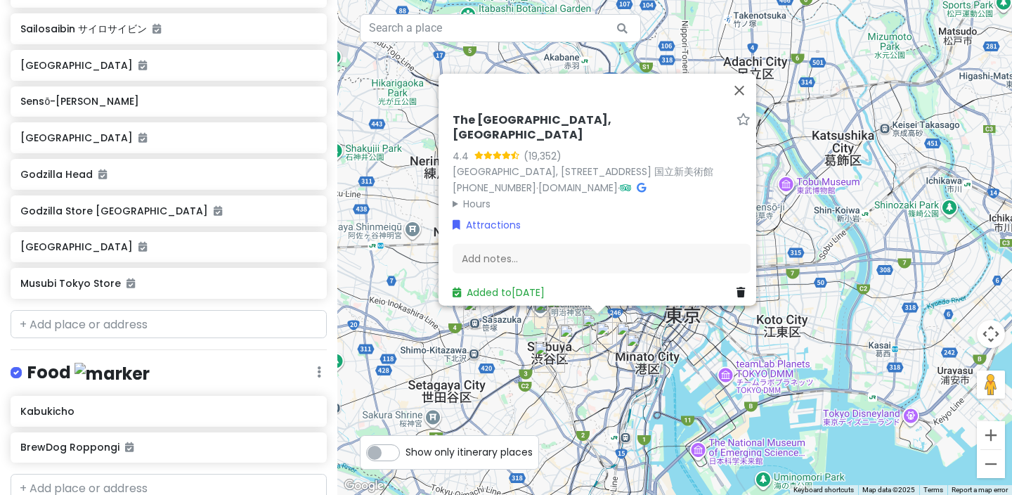
scroll to position [737, 0]
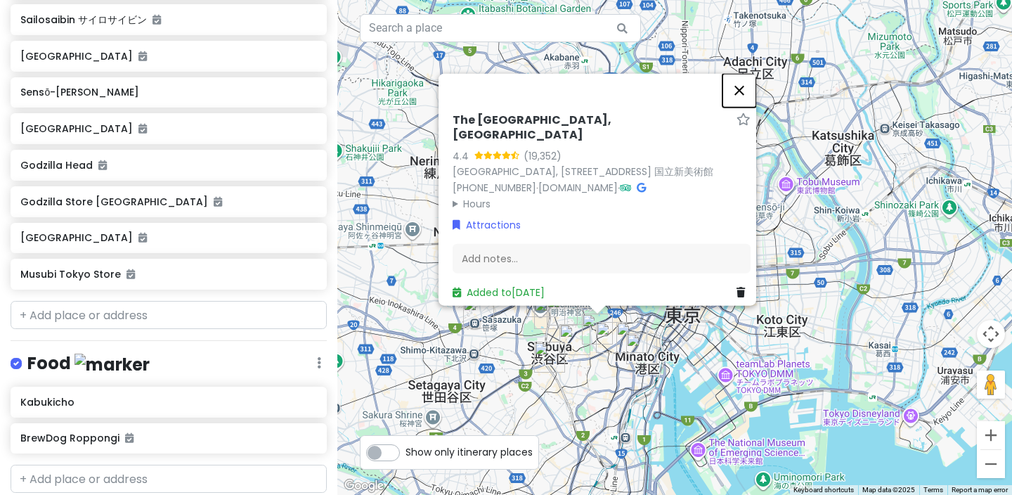
click at [746, 80] on button "Close" at bounding box center [740, 91] width 34 height 34
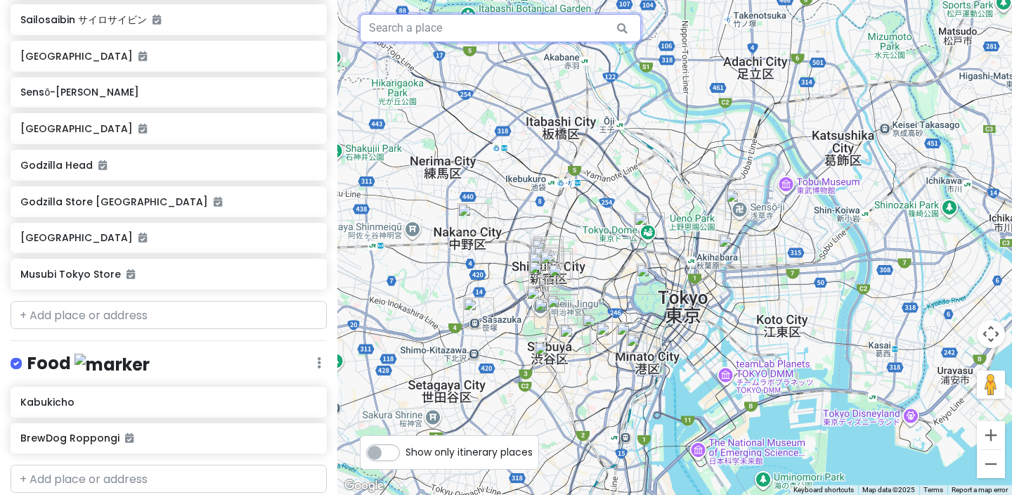
click at [531, 34] on input "text" at bounding box center [500, 28] width 281 height 28
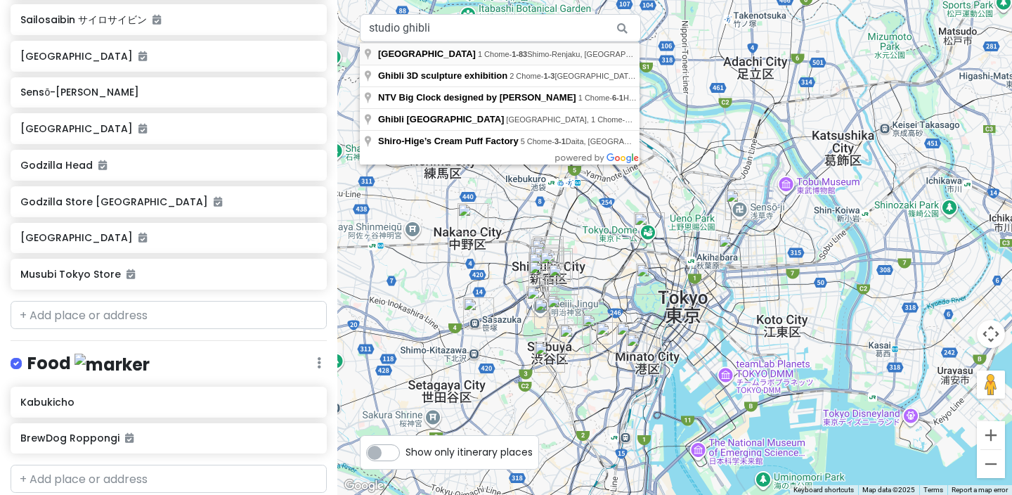
type input "[GEOGRAPHIC_DATA], 1 Chome-1-83 Shimo-[GEOGRAPHIC_DATA], [GEOGRAPHIC_DATA], [GE…"
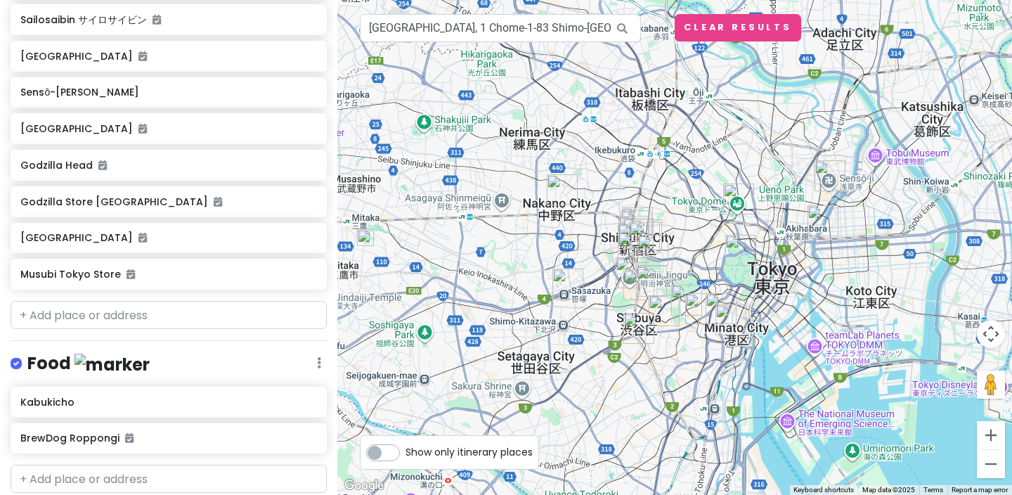
drag, startPoint x: 846, startPoint y: 195, endPoint x: 672, endPoint y: 201, distance: 173.7
click at [672, 201] on div at bounding box center [674, 247] width 675 height 495
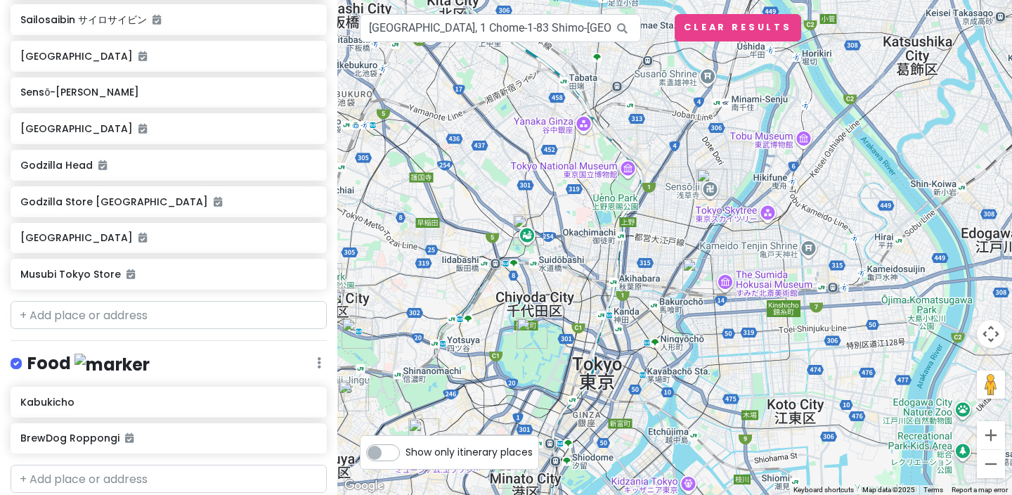
drag, startPoint x: 826, startPoint y: 315, endPoint x: 690, endPoint y: 392, distance: 155.8
click at [687, 391] on div at bounding box center [674, 247] width 675 height 495
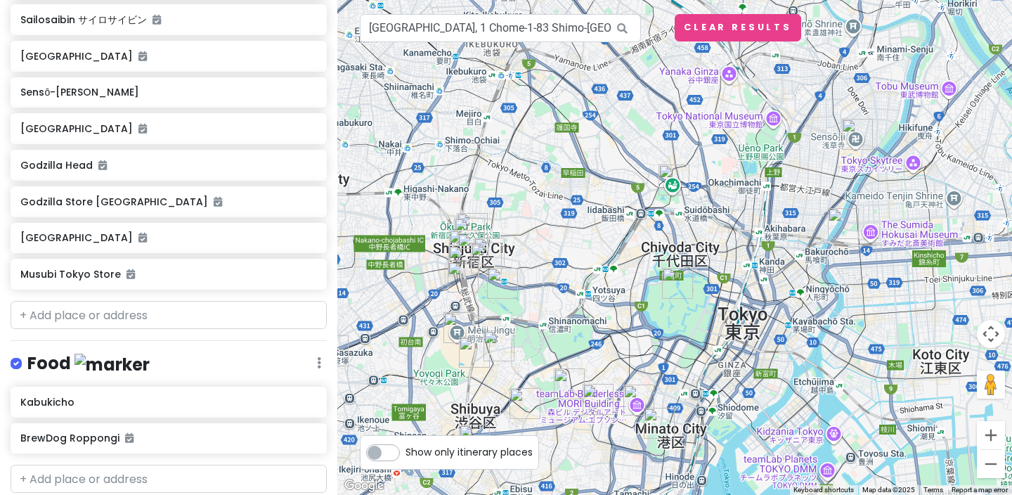
drag, startPoint x: 687, startPoint y: 273, endPoint x: 817, endPoint y: 213, distance: 144.0
click at [817, 213] on div at bounding box center [674, 247] width 675 height 495
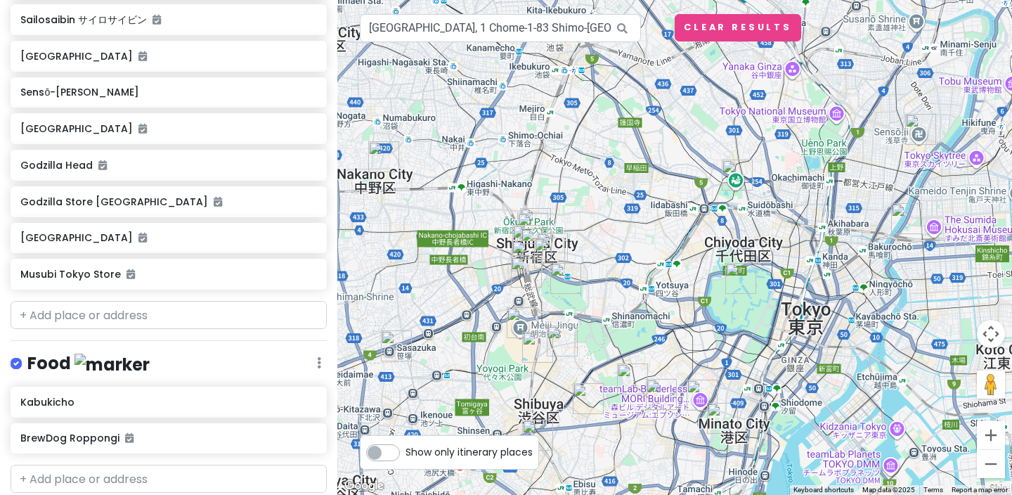
drag, startPoint x: 630, startPoint y: 171, endPoint x: 697, endPoint y: 165, distance: 67.7
click at [697, 165] on div at bounding box center [674, 247] width 675 height 495
click at [187, 50] on h6 "[GEOGRAPHIC_DATA]" at bounding box center [163, 56] width 286 height 13
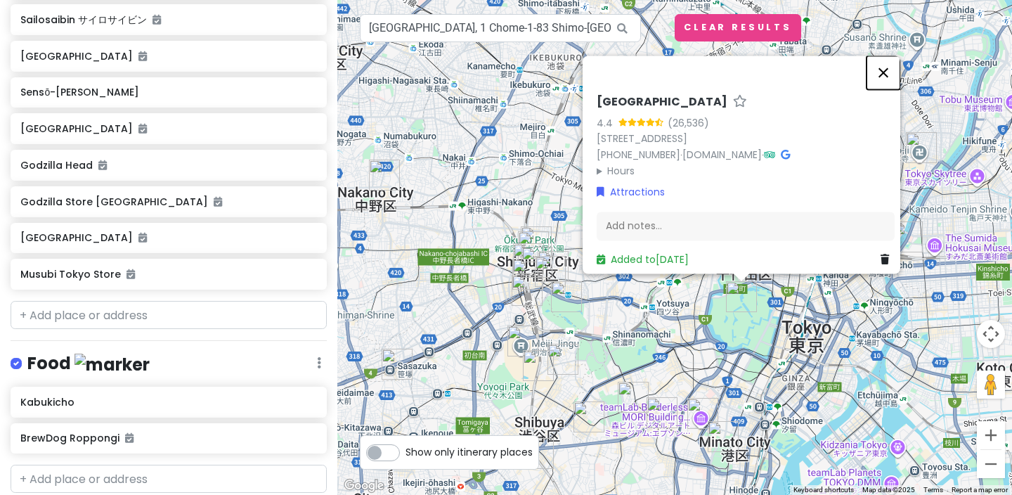
click at [890, 64] on button "Close" at bounding box center [884, 73] width 34 height 34
